Goal: Check status: Check status

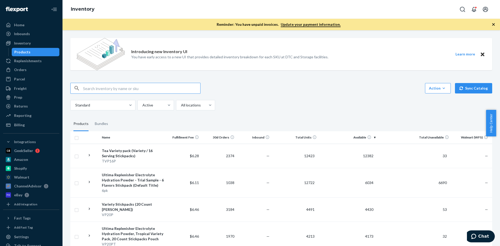
scroll to position [1067, 0]
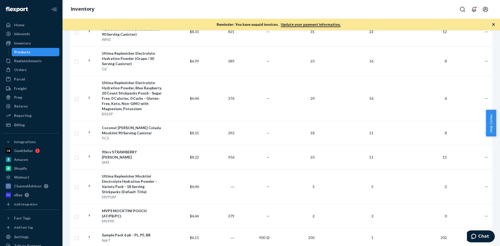
scroll to position [1093, 0]
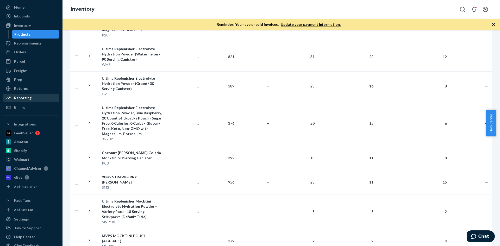
scroll to position [28, 0]
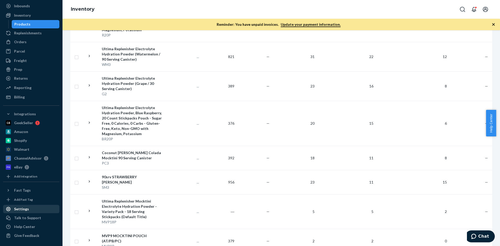
click at [23, 207] on div "Settings" at bounding box center [21, 208] width 15 height 5
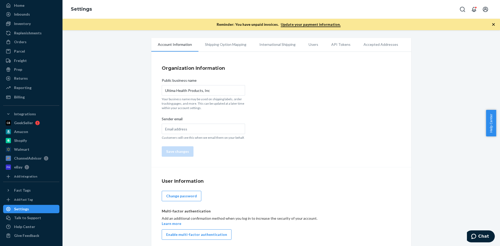
scroll to position [4, 0]
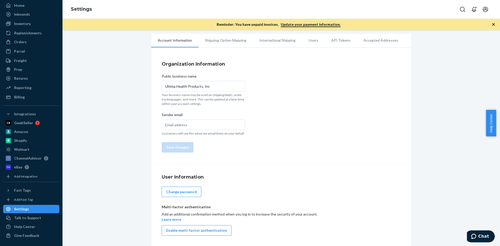
click at [229, 38] on li "Shipping Option Mapping" at bounding box center [225, 40] width 54 height 13
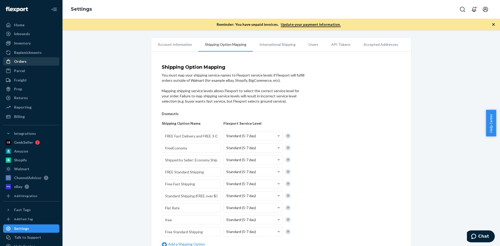
click at [29, 61] on div "Orders" at bounding box center [31, 61] width 55 height 7
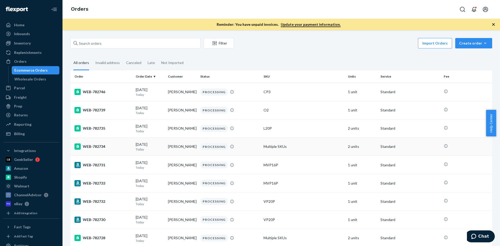
click at [352, 148] on td "2 units" at bounding box center [362, 146] width 32 height 18
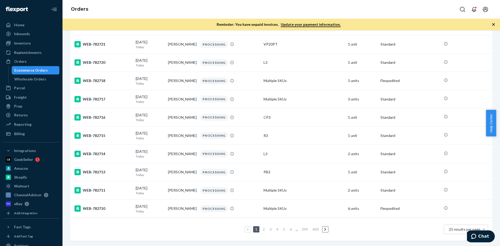
scroll to position [330, 0]
click at [265, 205] on td "Multiple SKUs" at bounding box center [303, 208] width 84 height 18
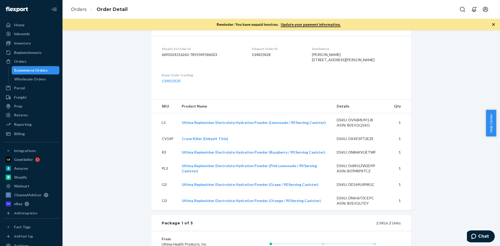
scroll to position [130, 0]
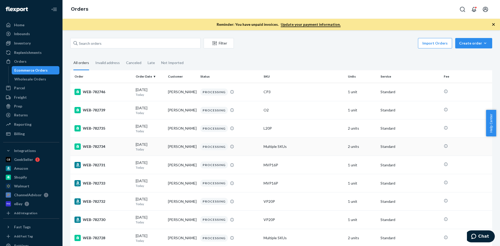
click at [267, 147] on td "Multiple SKUs" at bounding box center [303, 146] width 84 height 18
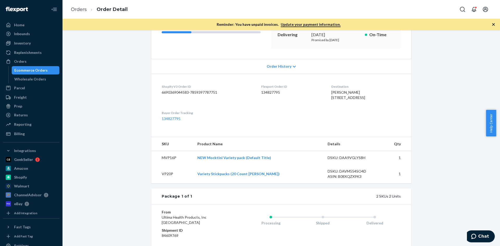
scroll to position [104, 0]
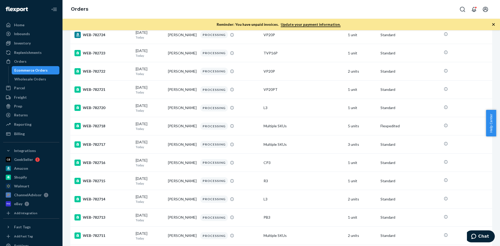
scroll to position [286, 0]
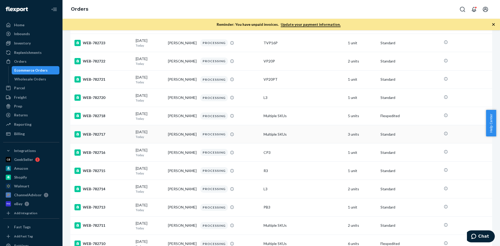
click at [266, 137] on td "Multiple SKUs" at bounding box center [303, 134] width 84 height 18
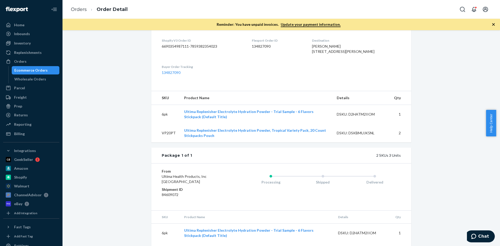
scroll to position [130, 0]
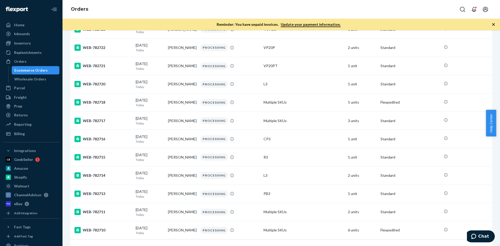
scroll to position [330, 0]
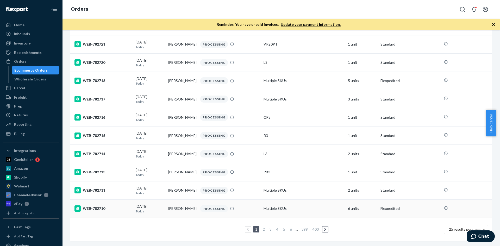
click at [271, 204] on td "Multiple SKUs" at bounding box center [303, 208] width 84 height 18
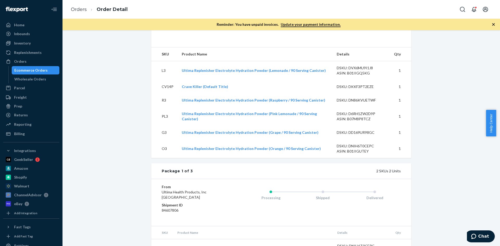
scroll to position [182, 0]
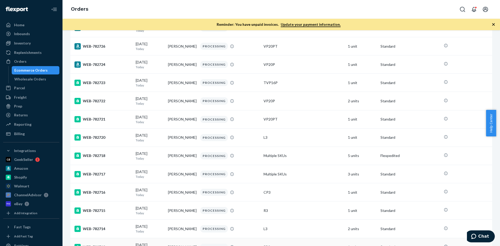
scroll to position [330, 0]
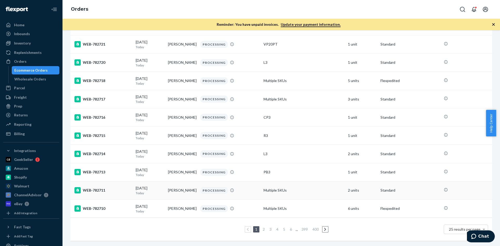
click at [268, 187] on td "Multiple SKUs" at bounding box center [303, 190] width 84 height 18
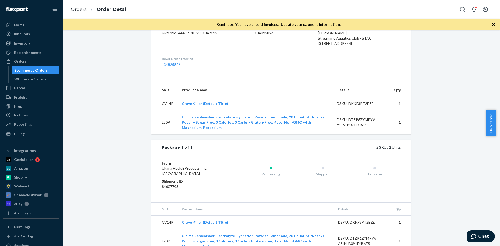
scroll to position [156, 0]
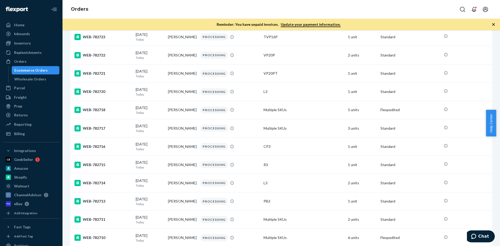
scroll to position [330, 0]
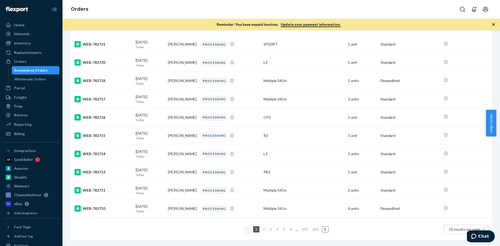
click at [263, 227] on link "2" at bounding box center [264, 229] width 4 height 4
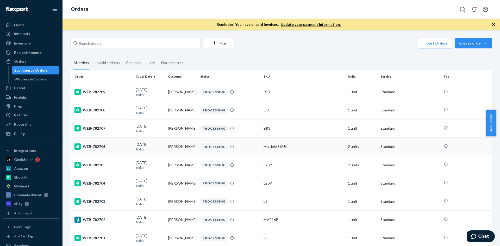
click at [277, 144] on td "Multiple SKUs" at bounding box center [303, 146] width 84 height 18
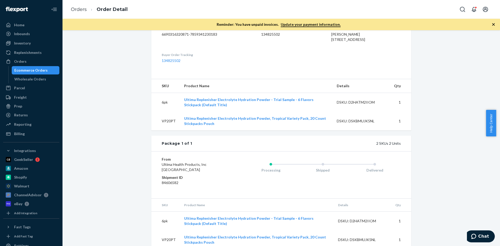
scroll to position [161, 0]
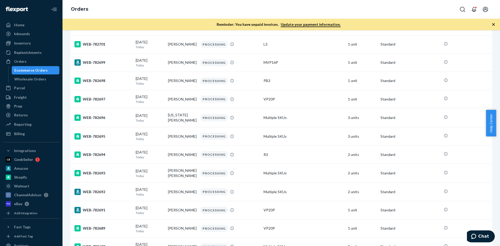
scroll to position [208, 0]
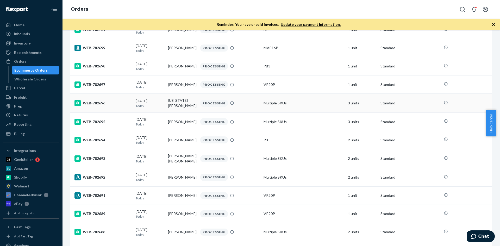
click at [269, 106] on td "Multiple SKUs" at bounding box center [303, 103] width 84 height 19
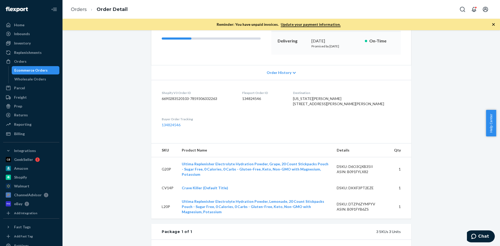
scroll to position [130, 0]
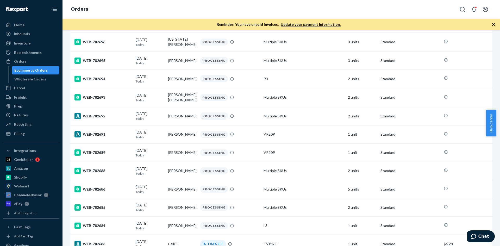
scroll to position [286, 0]
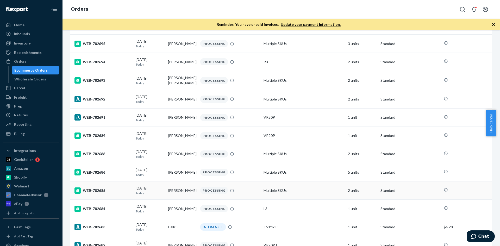
click at [270, 194] on td "Multiple SKUs" at bounding box center [303, 190] width 84 height 18
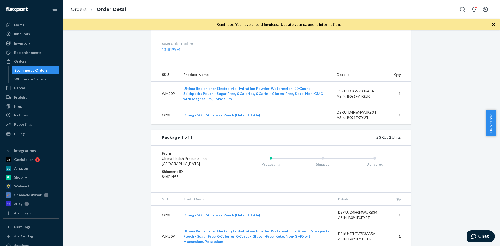
scroll to position [156, 0]
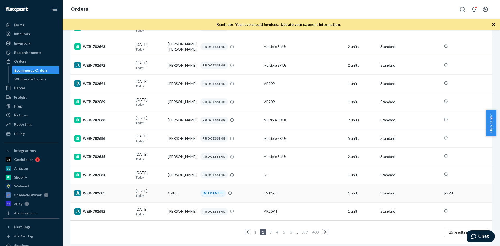
scroll to position [331, 0]
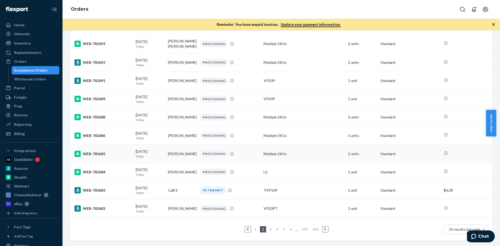
click at [268, 152] on td "Multiple SKUs" at bounding box center [303, 154] width 84 height 18
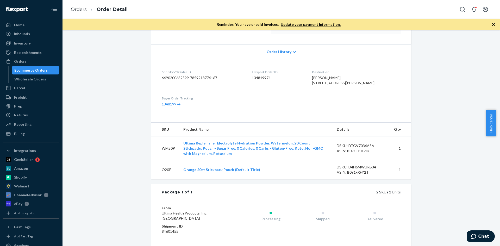
scroll to position [172, 0]
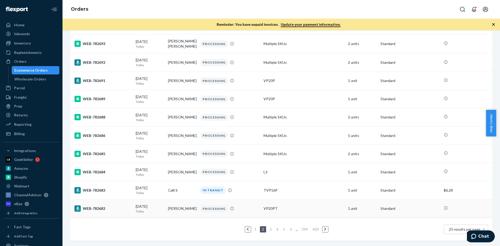
scroll to position [331, 0]
click at [278, 132] on td "Multiple SKUs" at bounding box center [303, 136] width 84 height 18
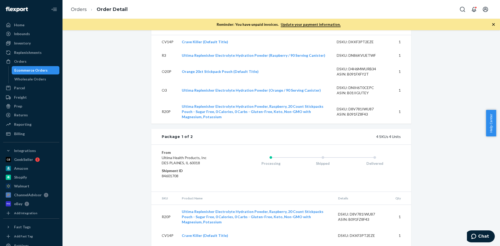
scroll to position [182, 0]
